Goal: Contribute content

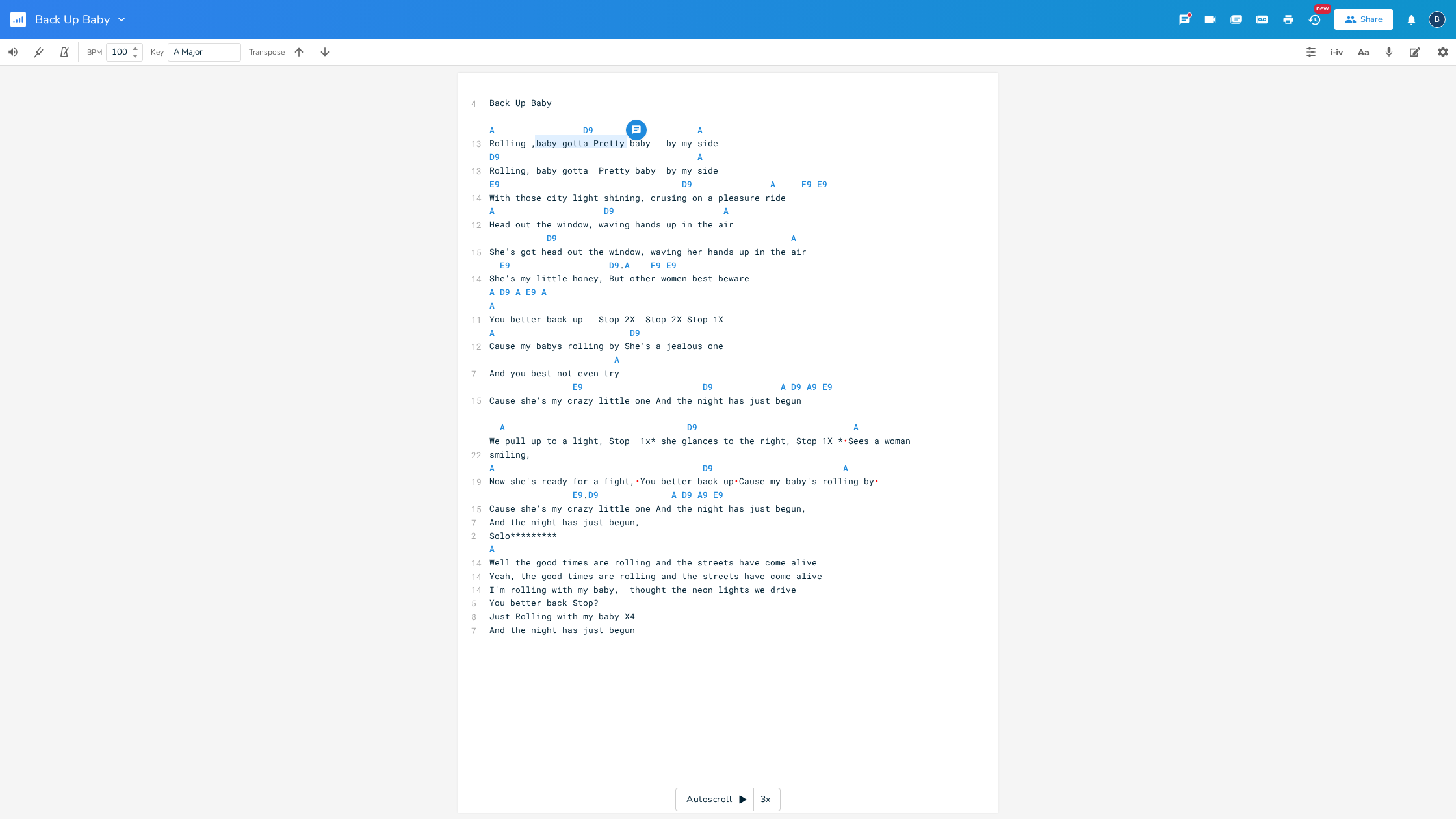
drag, startPoint x: 620, startPoint y: 140, endPoint x: 531, endPoint y: 140, distance: 89.0
click at [531, 140] on span "Rolling ,baby gotta Pretty baby by my side" at bounding box center [604, 143] width 229 height 12
type textarea "with my"
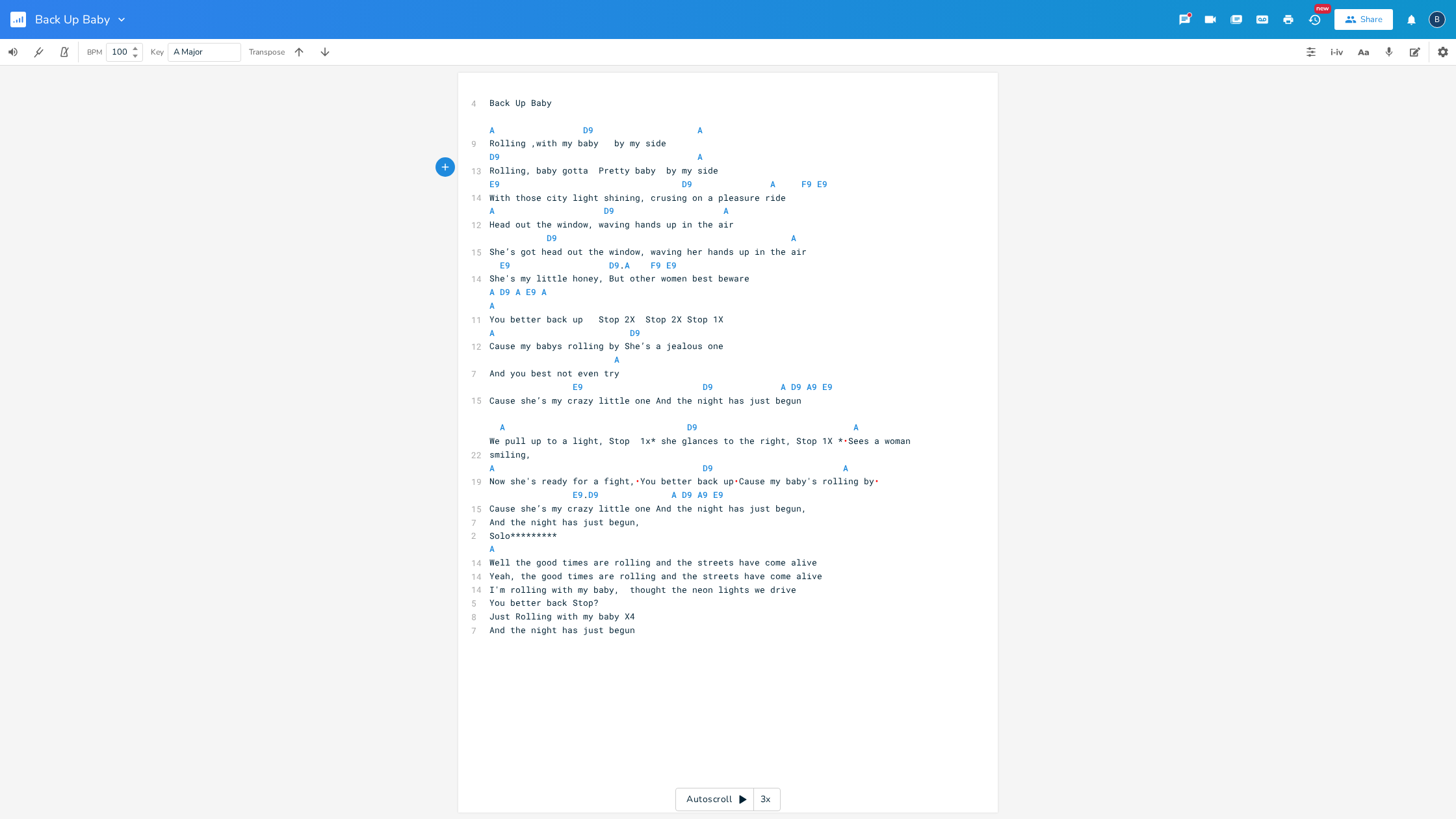
click at [531, 166] on span "Rolling, baby gotta Pretty baby by my side" at bounding box center [604, 171] width 229 height 12
type textarea ",with my baby"
drag, startPoint x: 598, startPoint y: 140, endPoint x: 528, endPoint y: 143, distance: 70.1
click at [528, 143] on span "Rolling ,with my baby by my side" at bounding box center [578, 143] width 177 height 12
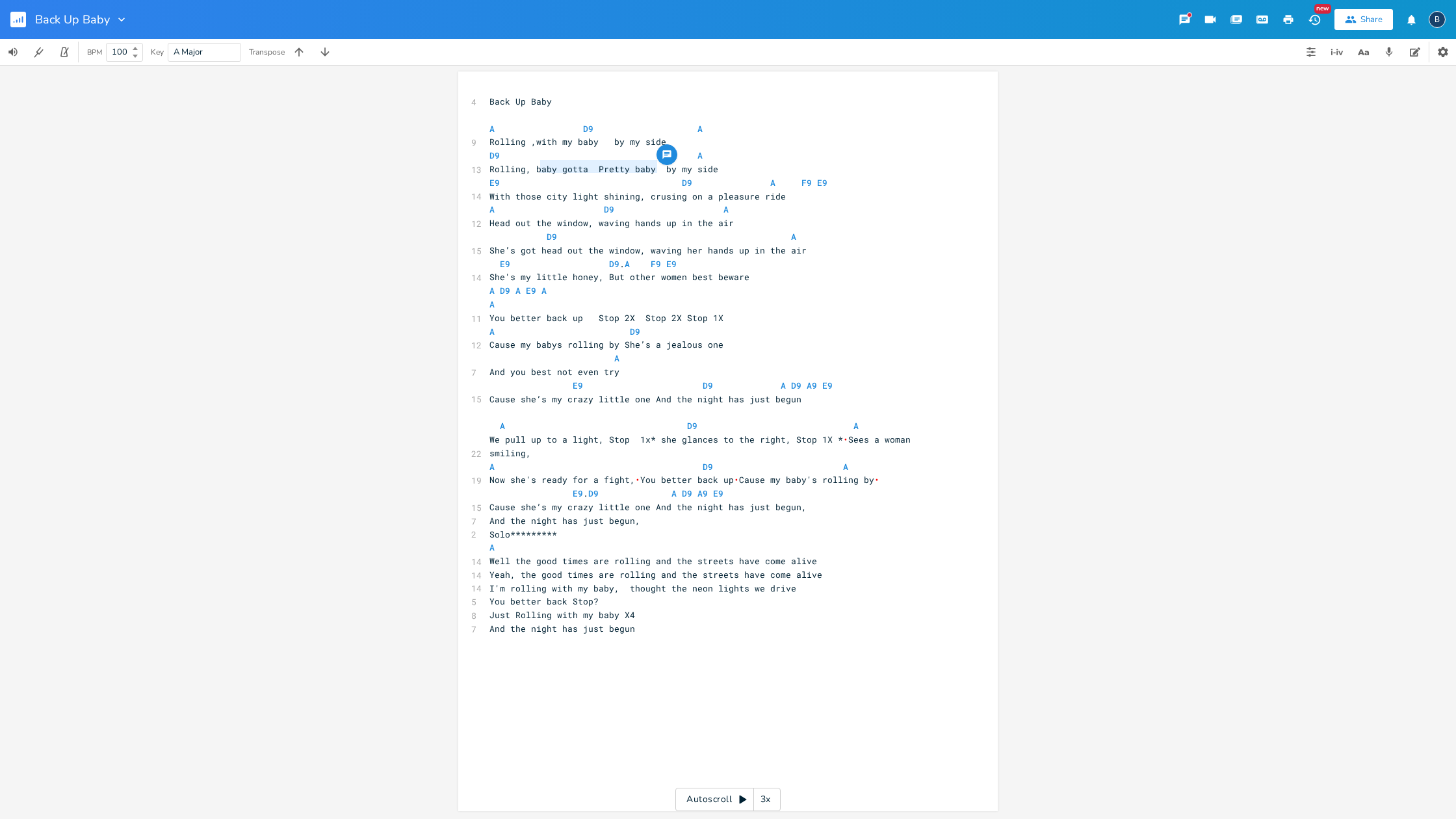
type textarea "baby gotta Pretty baby"
drag, startPoint x: 650, startPoint y: 166, endPoint x: 531, endPoint y: 167, distance: 119.0
click at [531, 167] on span "Rolling, baby gotta Pretty baby by my side" at bounding box center [604, 169] width 229 height 12
click at [534, 167] on span "Rolling, ,with my baby by my side" at bounding box center [578, 169] width 177 height 12
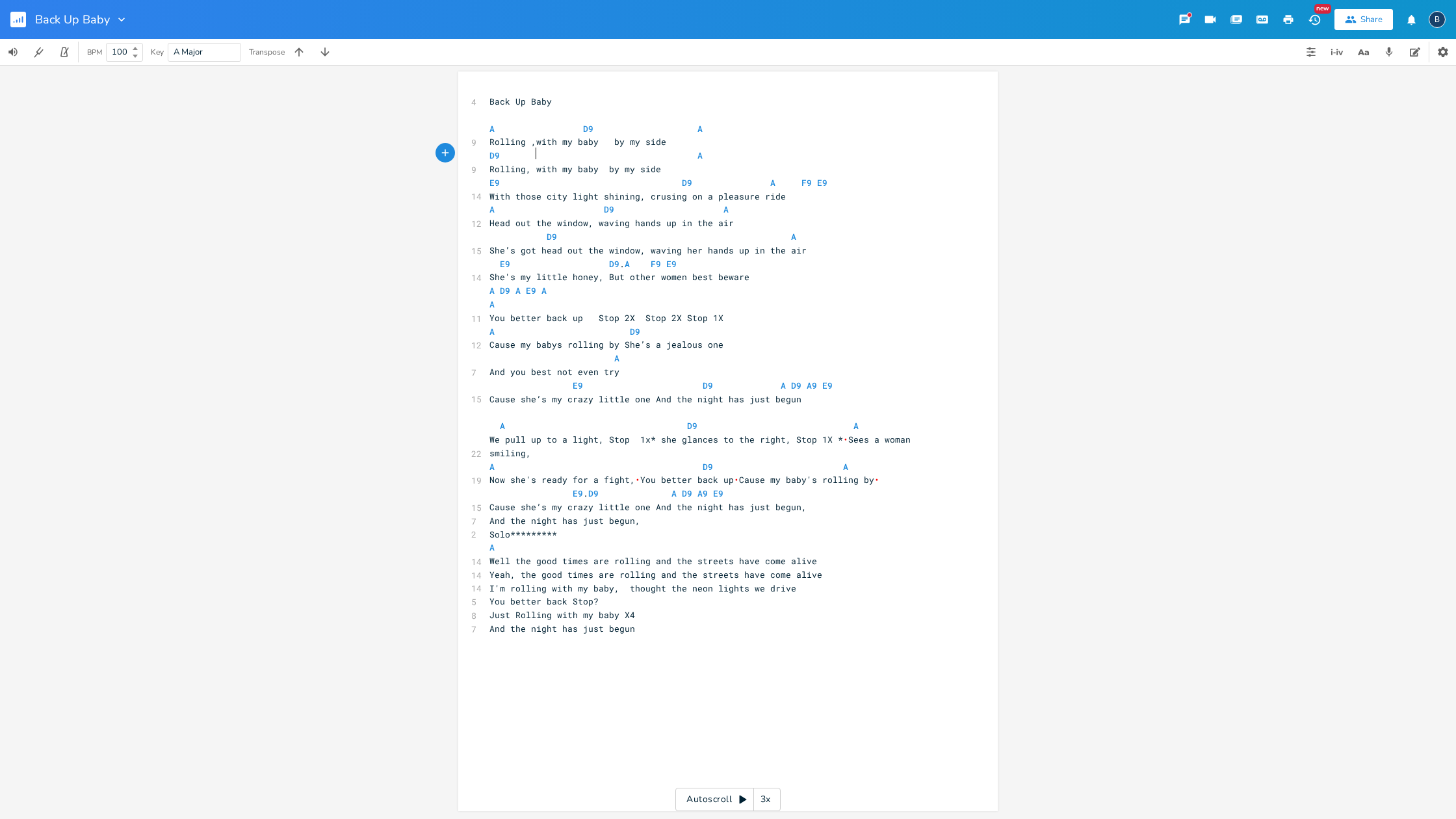
click at [531, 159] on pre "D9 A" at bounding box center [721, 156] width 469 height 14
type textarea "by my side"
drag, startPoint x: 606, startPoint y: 140, endPoint x: 662, endPoint y: 139, distance: 56.0
click at [662, 139] on pre "Rolling ,with my baby by my side" at bounding box center [721, 142] width 469 height 14
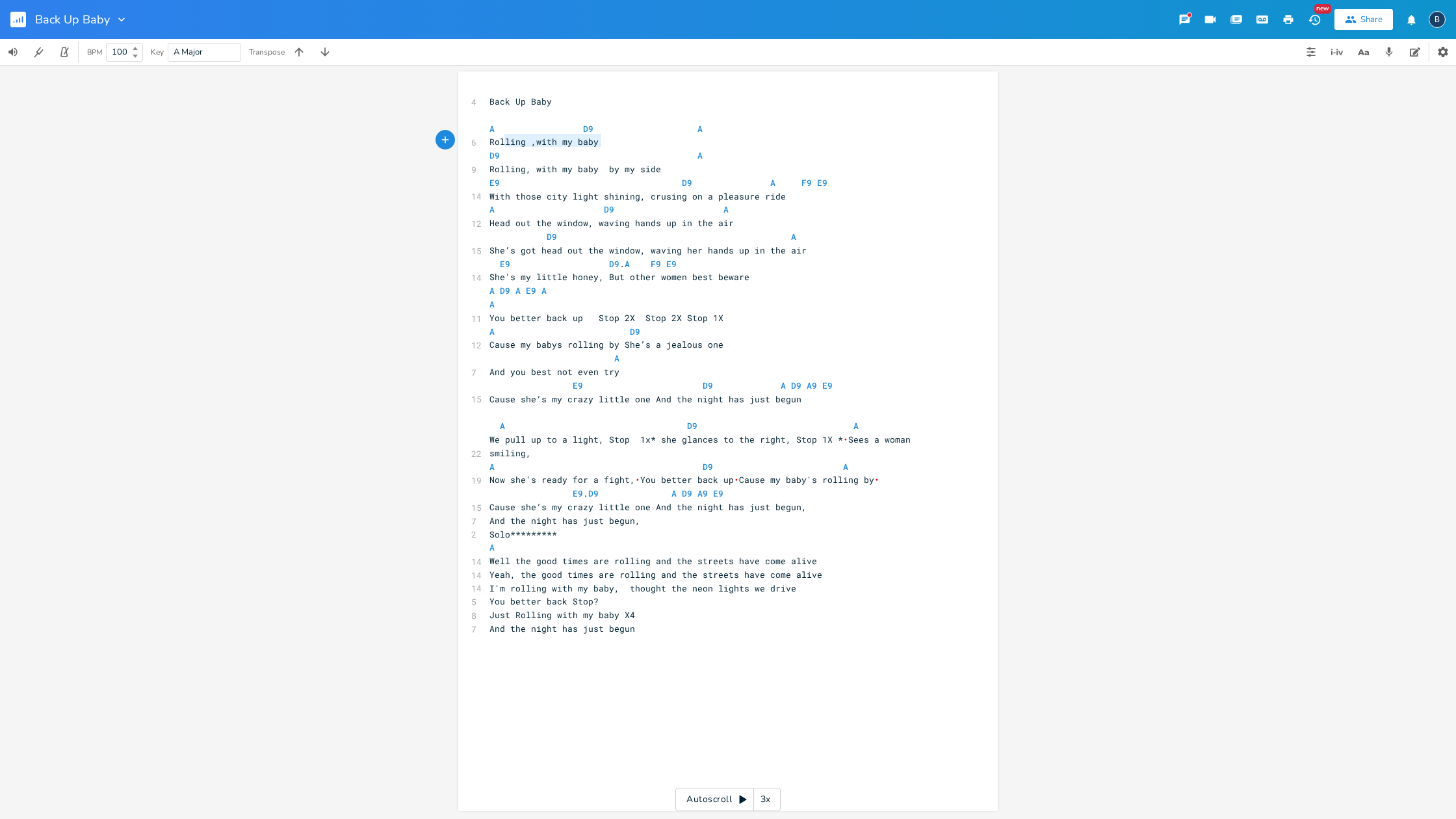
type textarea "Rolling ,with my baby"
drag, startPoint x: 595, startPoint y: 140, endPoint x: 479, endPoint y: 138, distance: 116.0
click at [479, 138] on div "Rolling ,with my baby x 4 Back Up Baby ​ A D9 A 6 Rolling ,with my baby D9 A 9 …" at bounding box center [728, 442] width 540 height 740
drag, startPoint x: 639, startPoint y: 140, endPoint x: 632, endPoint y: 143, distance: 7.6
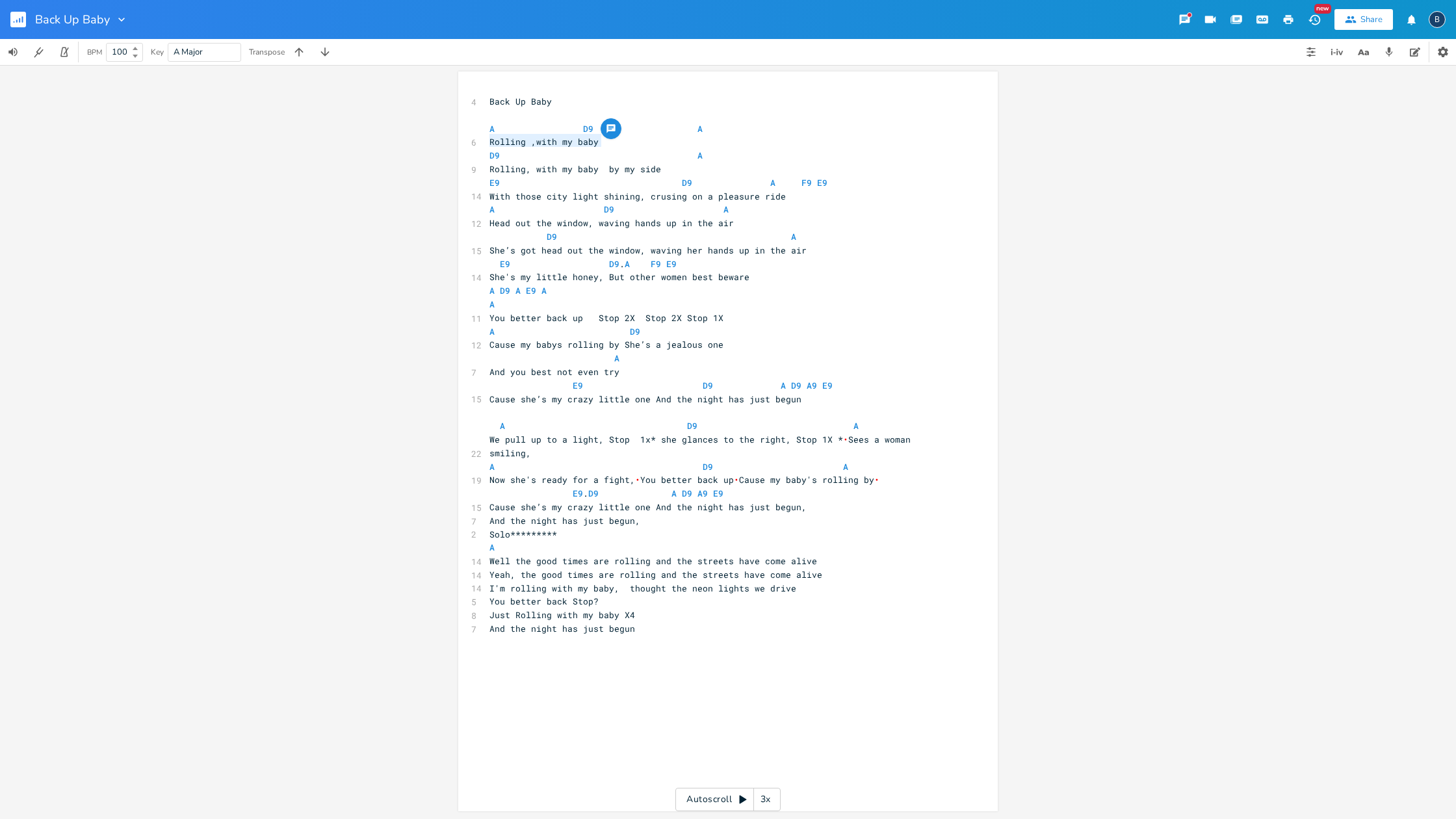
click at [639, 141] on pre "Rolling ,with my baby" at bounding box center [721, 142] width 469 height 14
type textarea "by my side"
drag, startPoint x: 599, startPoint y: 163, endPoint x: 653, endPoint y: 166, distance: 54.1
click at [653, 166] on pre "Rolling, with my baby by my side" at bounding box center [721, 169] width 469 height 14
